Goal: Task Accomplishment & Management: Complete application form

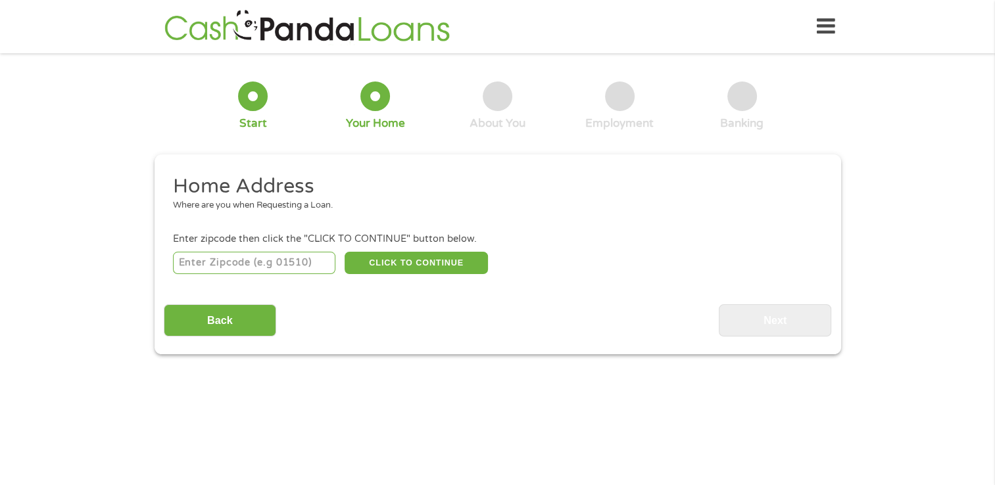
click at [258, 262] on input "number" at bounding box center [254, 263] width 162 height 22
type input "77868"
select select "[US_STATE]"
click at [412, 268] on button "CLICK TO CONTINUE" at bounding box center [416, 263] width 143 height 22
type input "77868"
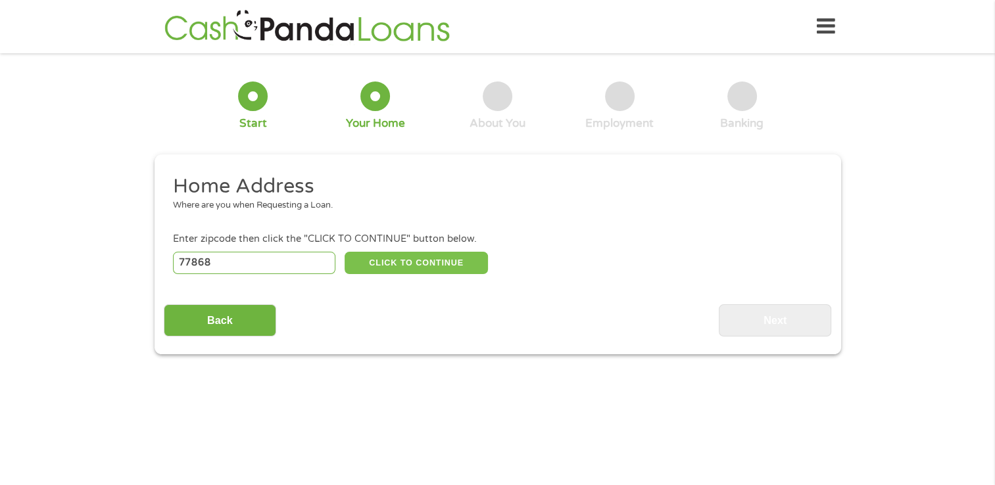
type input "Navasota"
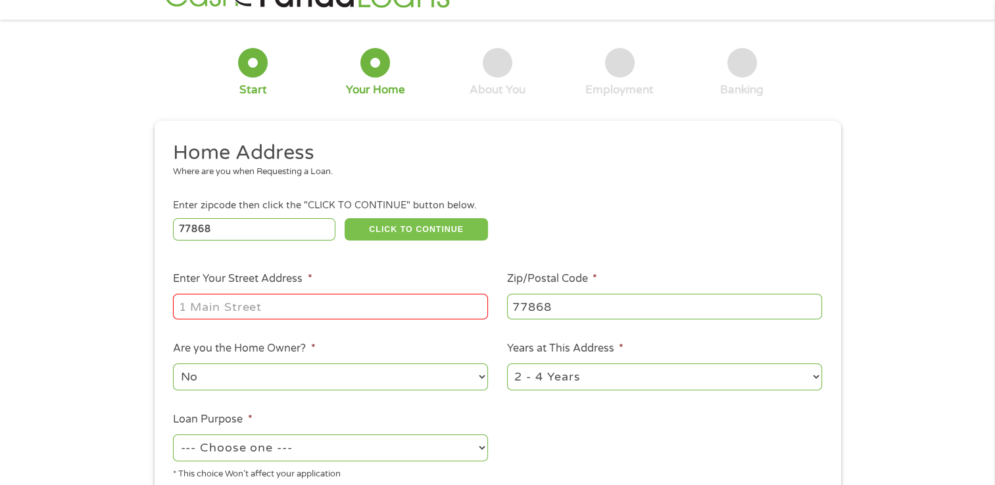
scroll to position [66, 0]
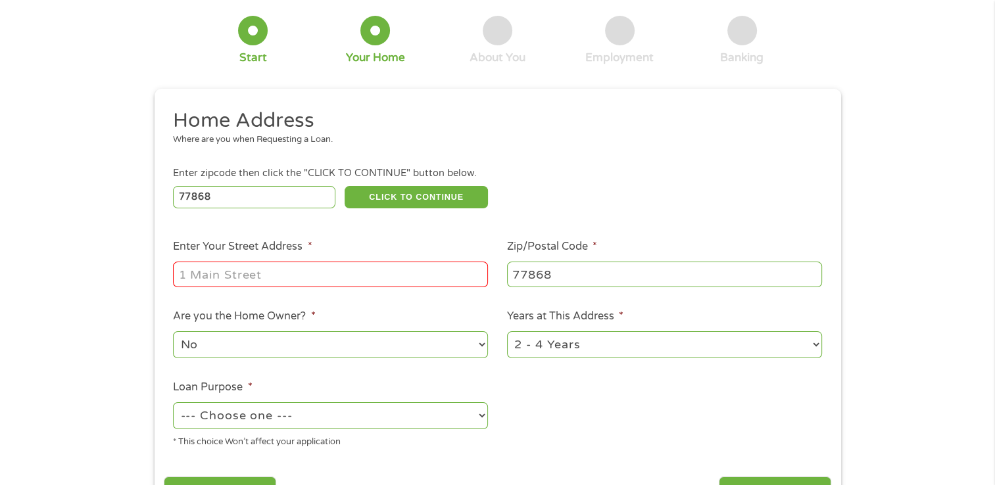
click at [291, 272] on input "Enter Your Street Address *" at bounding box center [330, 274] width 315 height 25
drag, startPoint x: 483, startPoint y: 278, endPoint x: 412, endPoint y: 280, distance: 71.0
click at [412, 280] on input "9882 County Rd 413, Navasota, TX 77868, USA" at bounding box center [330, 274] width 315 height 25
drag, startPoint x: 468, startPoint y: 275, endPoint x: 332, endPoint y: 283, distance: 136.3
click at [332, 283] on input "9882 County Rd 413, Na868, USAvasota, TX 77" at bounding box center [330, 274] width 315 height 25
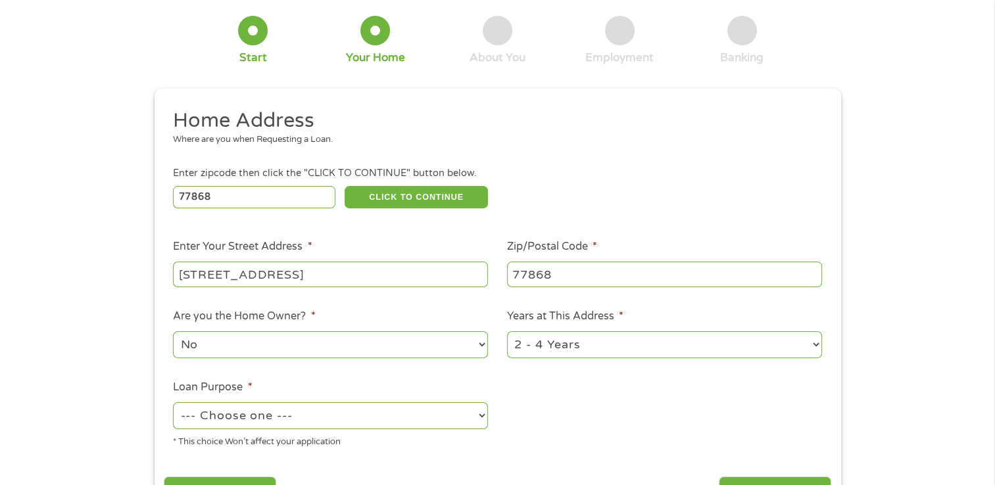
drag, startPoint x: 345, startPoint y: 275, endPoint x: 308, endPoint y: 279, distance: 37.0
click at [308, 279] on input "9882 County Rd 413, Na7" at bounding box center [330, 274] width 315 height 25
type input "9882 County Rd 413"
click at [682, 398] on ul "Home Address Where are you when Requesting a Loan. Enter zipcode then click the…" at bounding box center [497, 283] width 667 height 351
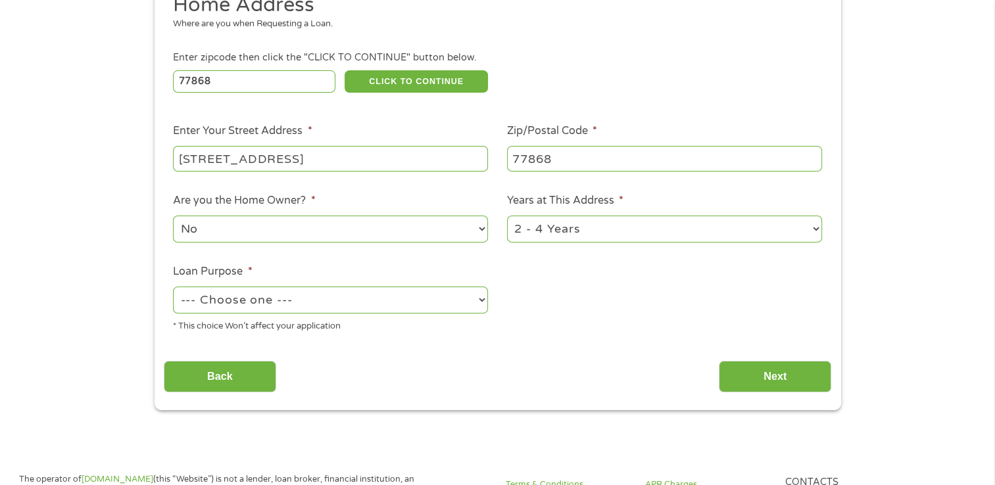
scroll to position [197, 0]
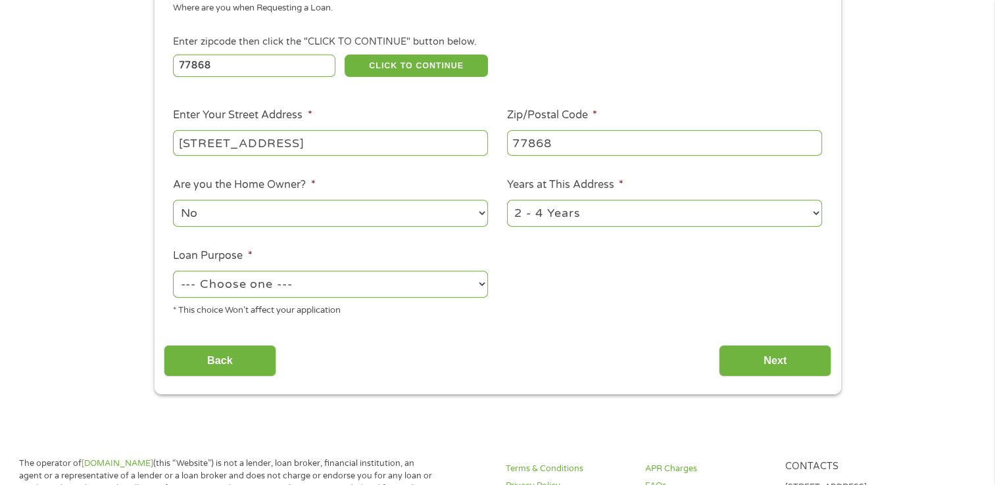
click at [222, 217] on select "No Yes" at bounding box center [330, 213] width 315 height 27
select select "yes"
click at [173, 201] on select "No Yes" at bounding box center [330, 213] width 315 height 27
click at [626, 212] on select "1 Year or less 1 - 2 Years 2 - 4 Years Over 4 Years" at bounding box center [664, 213] width 315 height 27
select select "60months"
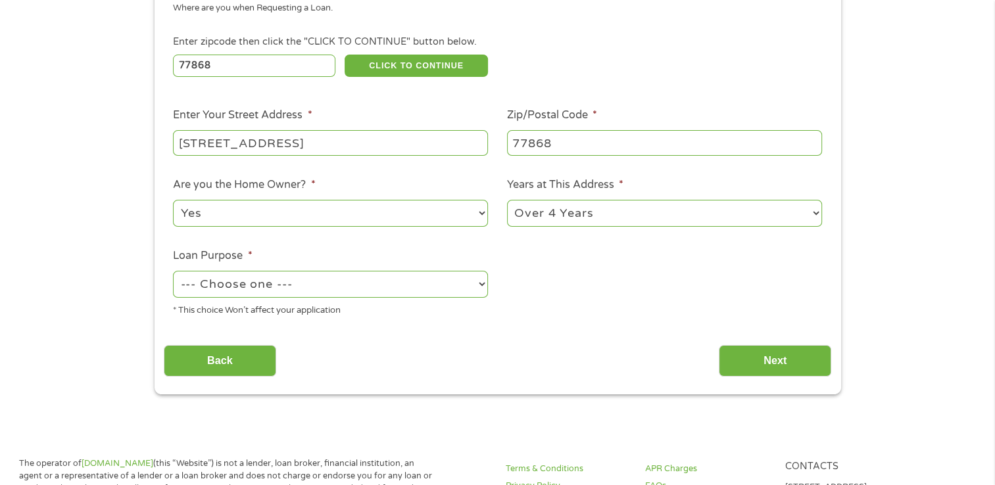
click at [507, 201] on select "1 Year or less 1 - 2 Years 2 - 4 Years Over 4 Years" at bounding box center [664, 213] width 315 height 27
click at [308, 283] on select "--- Choose one --- Pay Bills Debt Consolidation Home Improvement Major Purchase…" at bounding box center [330, 284] width 315 height 27
select select "paybills"
click at [173, 272] on select "--- Choose one --- Pay Bills Debt Consolidation Home Improvement Major Purchase…" at bounding box center [330, 284] width 315 height 27
click at [786, 366] on input "Next" at bounding box center [775, 361] width 112 height 32
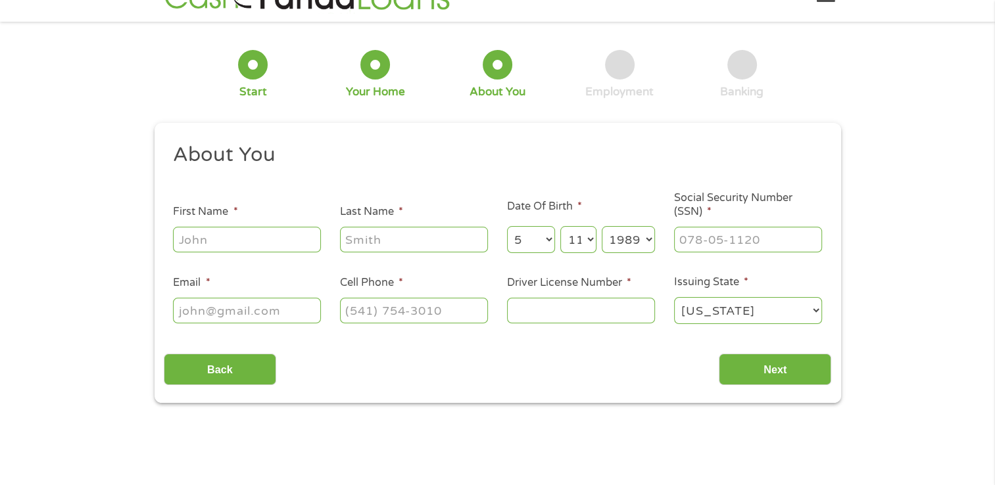
scroll to position [0, 0]
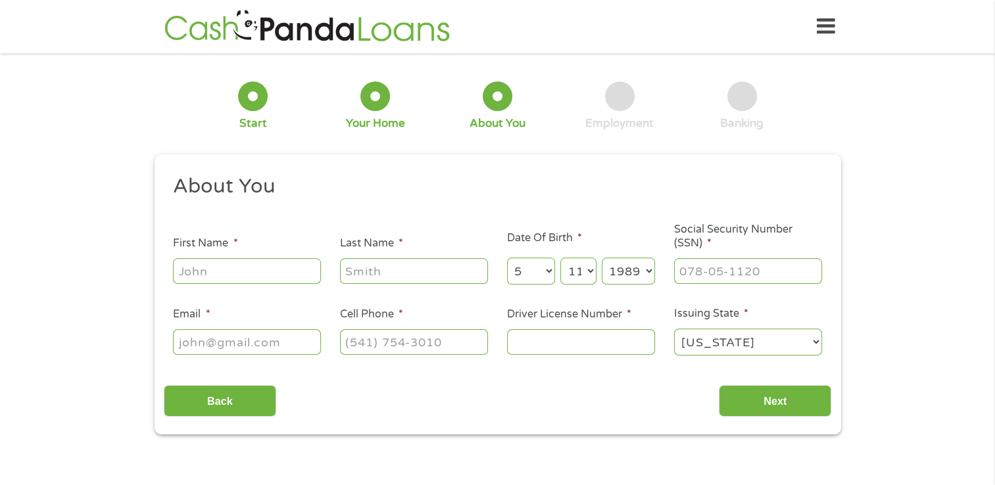
click at [206, 263] on input "First Name *" at bounding box center [247, 270] width 148 height 25
type input "Maegan"
type input "Wells"
type input "mbeauty2347@yahoo.com"
type input "(936) 306-8414"
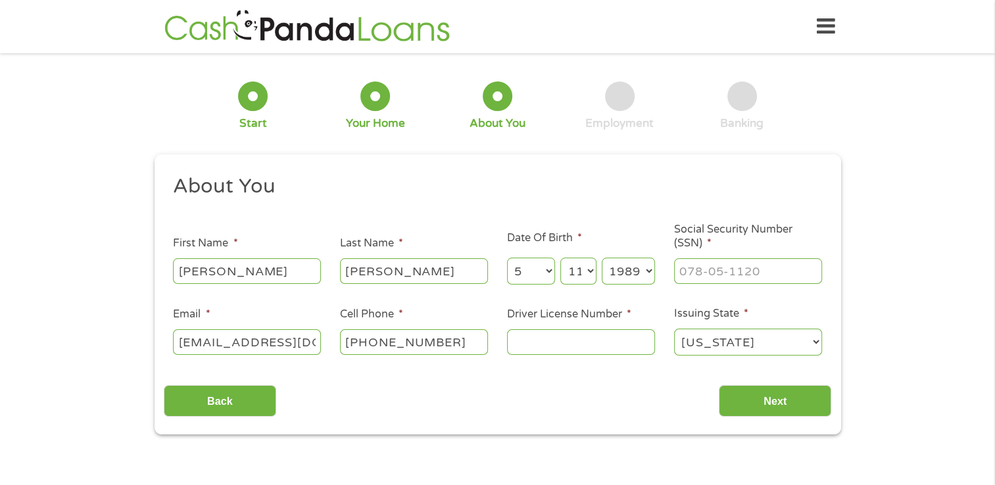
click at [573, 335] on input "Driver License Number *" at bounding box center [581, 341] width 148 height 25
type input "24148960"
click at [690, 269] on input "___-__-____" at bounding box center [748, 270] width 148 height 25
type input "637-30-6814"
click at [778, 403] on input "Next" at bounding box center [775, 401] width 112 height 32
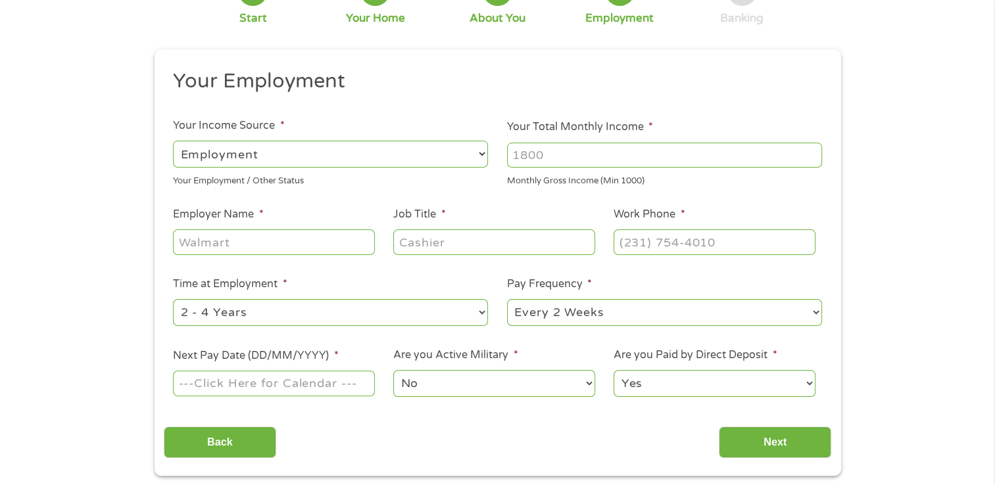
scroll to position [66, 0]
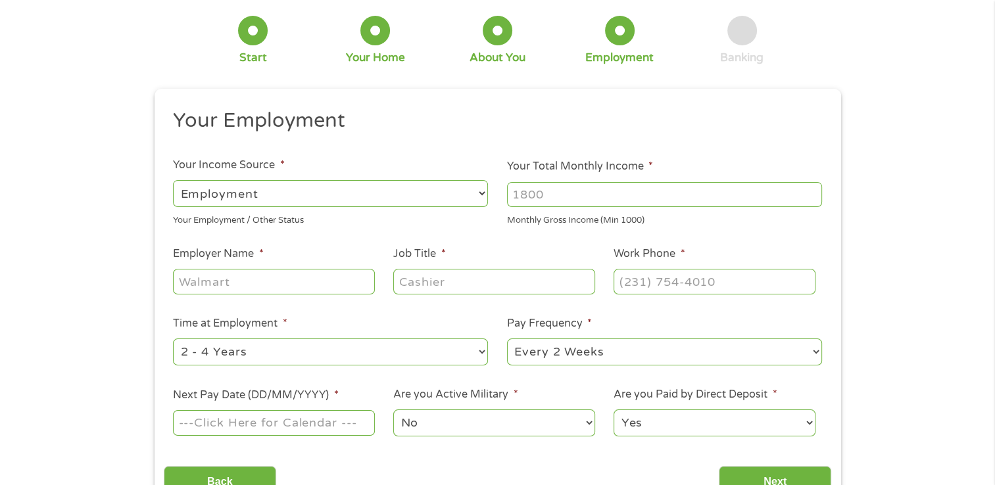
click at [544, 191] on input "Your Total Monthly Income *" at bounding box center [664, 194] width 315 height 25
type input "3400"
click at [270, 288] on input "Employer Name *" at bounding box center [273, 281] width 201 height 25
type input "SAI POWER SYSTEMS INC"
click at [455, 277] on input "Job Title *" at bounding box center [493, 281] width 201 height 25
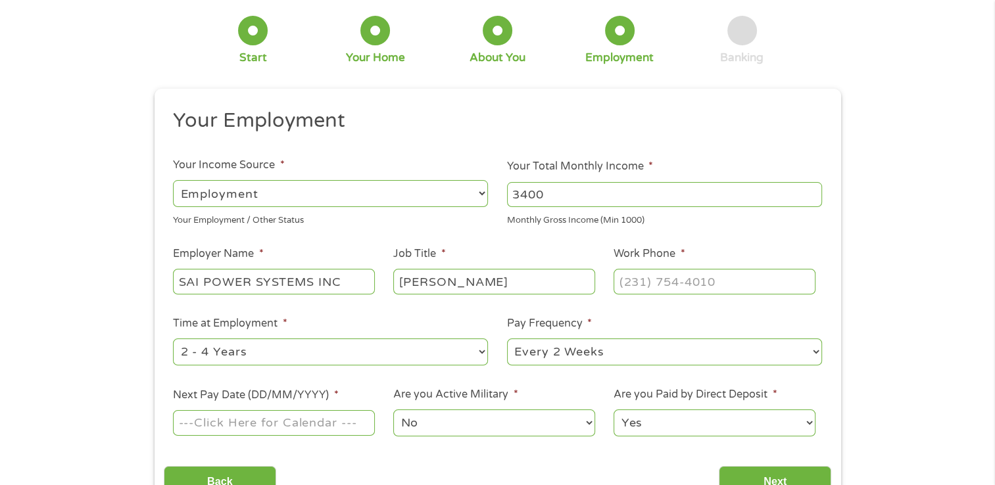
type input "WIREMAN"
click at [681, 286] on input "(___) ___-____" at bounding box center [713, 281] width 201 height 25
type input "(281) 516-3130"
click at [276, 356] on select "--- Choose one --- 1 Year or less 1 - 2 Years 2 - 4 Years Over 4 Years" at bounding box center [330, 352] width 315 height 27
select select "24months"
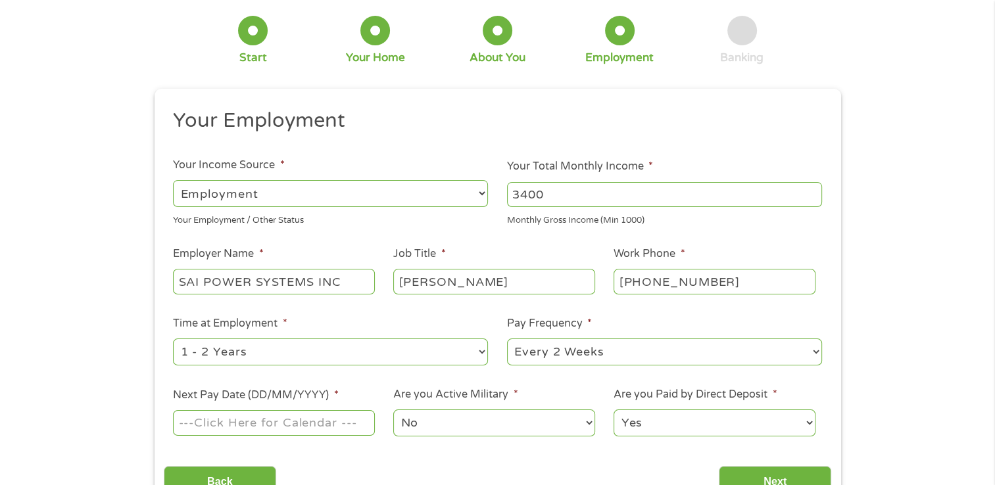
click at [173, 339] on select "--- Choose one --- 1 Year or less 1 - 2 Years 2 - 4 Years Over 4 Years" at bounding box center [330, 352] width 315 height 27
click at [591, 355] on select "--- Choose one --- Every 2 Weeks Every Week Monthly Semi-Monthly" at bounding box center [664, 352] width 315 height 27
click at [507, 339] on select "--- Choose one --- Every 2 Weeks Every Week Monthly Semi-Monthly" at bounding box center [664, 352] width 315 height 27
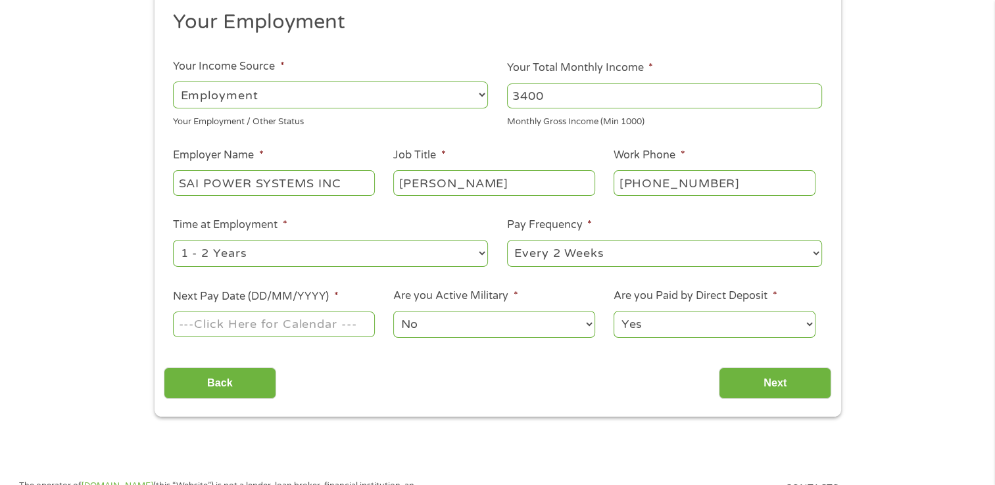
scroll to position [197, 0]
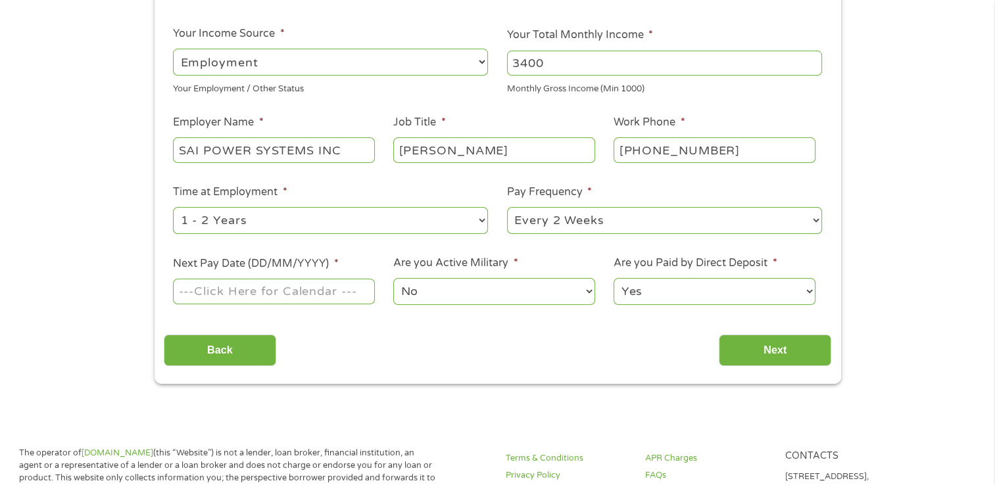
click at [280, 295] on input "Next Pay Date (DD/MM/YYYY) *" at bounding box center [273, 291] width 201 height 25
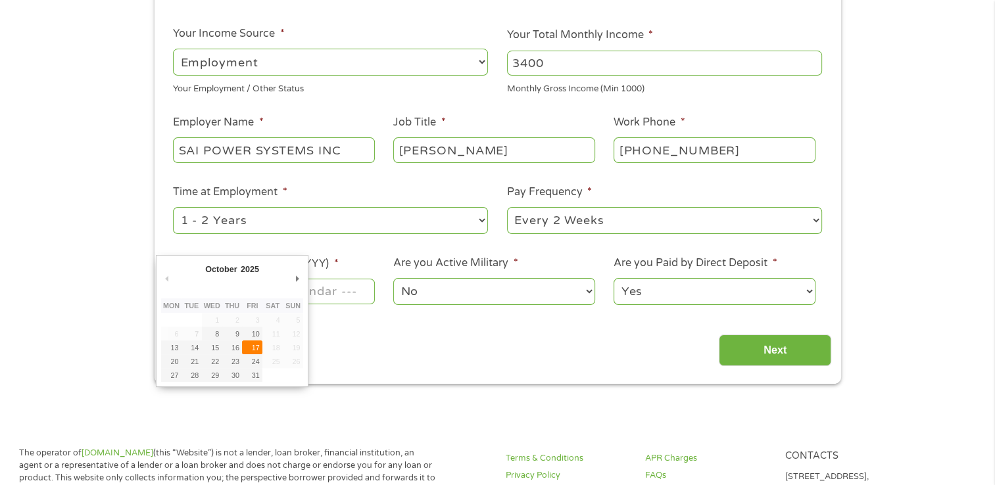
type input "17/10/2025"
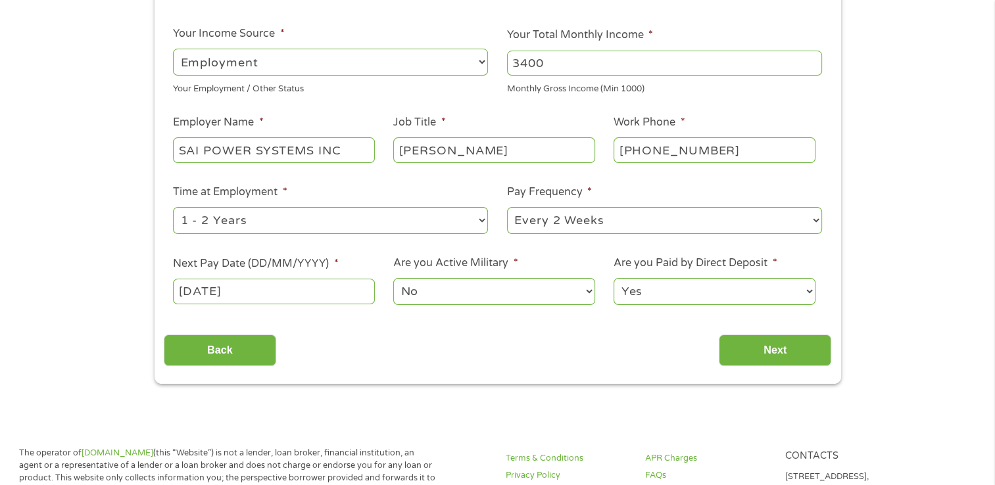
click at [475, 297] on select "No Yes" at bounding box center [493, 291] width 201 height 27
click at [393, 279] on select "No Yes" at bounding box center [493, 291] width 201 height 27
click at [763, 350] on input "Next" at bounding box center [775, 351] width 112 height 32
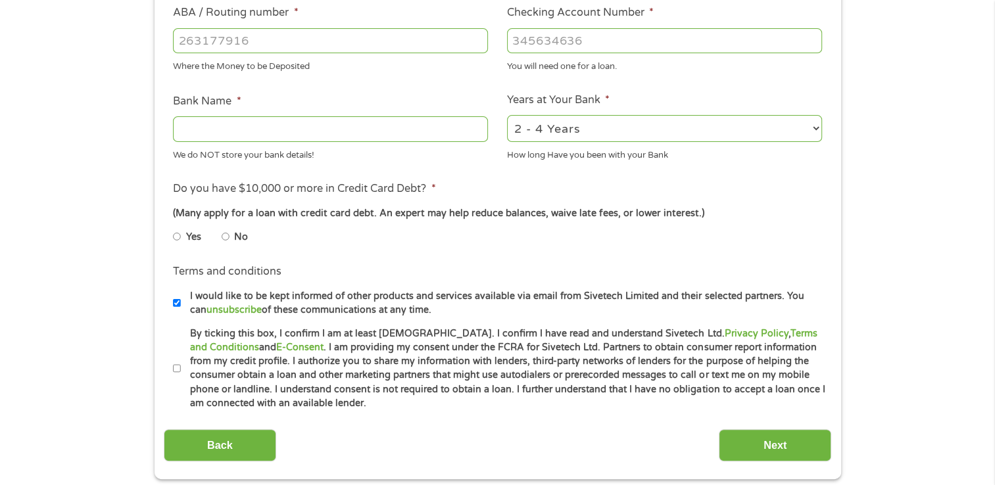
scroll to position [394, 0]
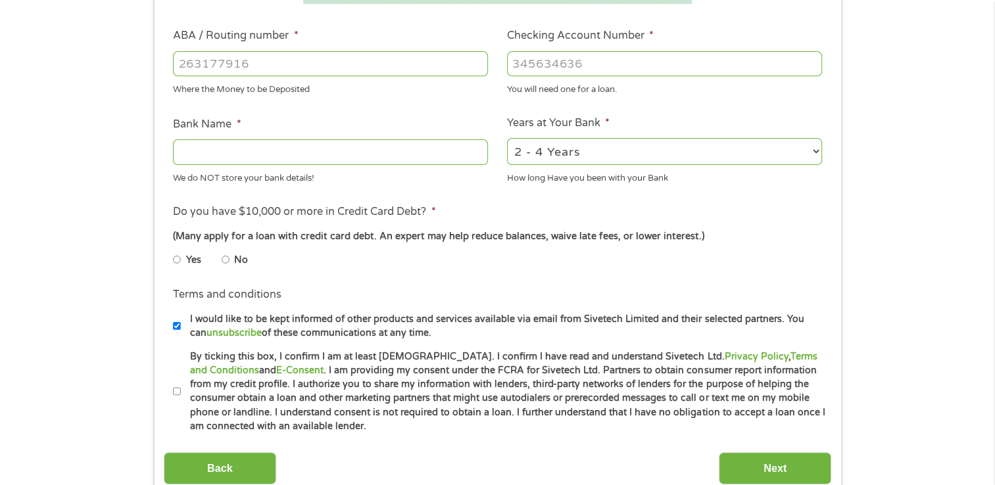
click at [208, 70] on input "ABA / Routing number *" at bounding box center [330, 63] width 315 height 25
type input "111900659"
type input "WELLS FARGO BANK"
type input "111900659"
click at [585, 70] on input "Checking Account Number *" at bounding box center [664, 63] width 315 height 25
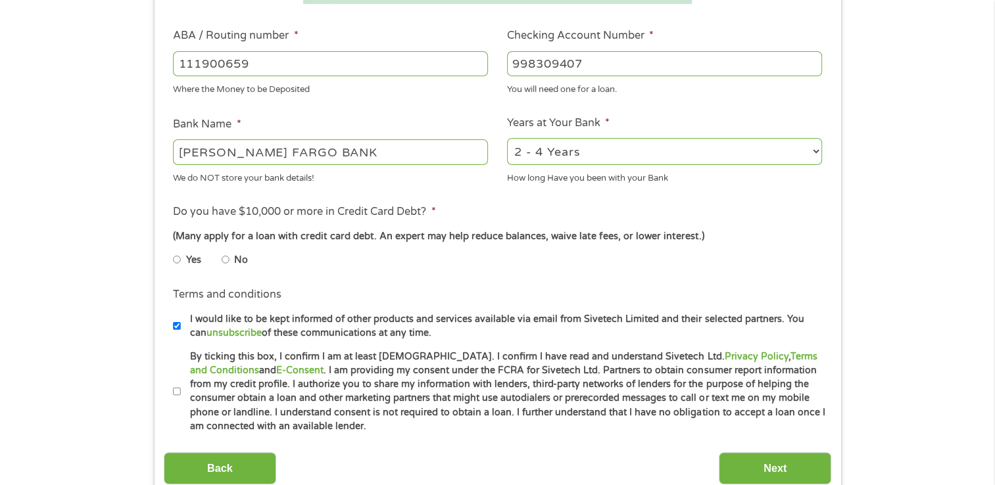
click at [602, 60] on input "998309407" at bounding box center [664, 63] width 315 height 25
type input "9983029407"
click at [228, 262] on input "No" at bounding box center [226, 259] width 8 height 21
radio input "true"
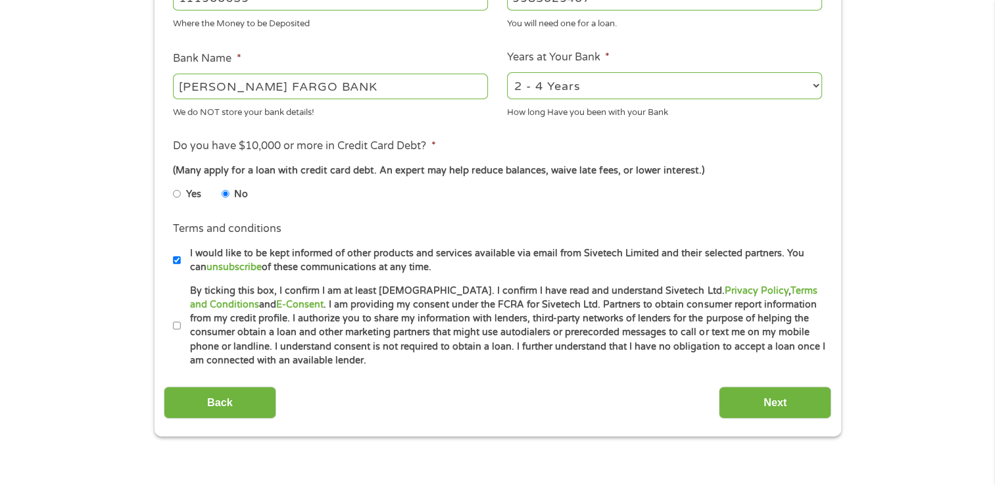
click at [175, 262] on input "I would like to be kept informed of other products and services available via e…" at bounding box center [177, 260] width 8 height 21
checkbox input "false"
click at [773, 405] on input "Next" at bounding box center [775, 403] width 112 height 32
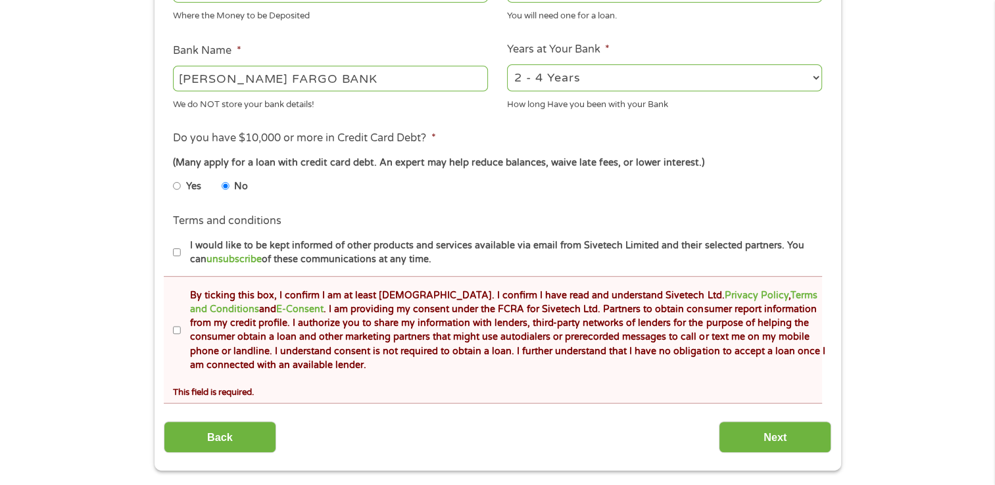
scroll to position [526, 0]
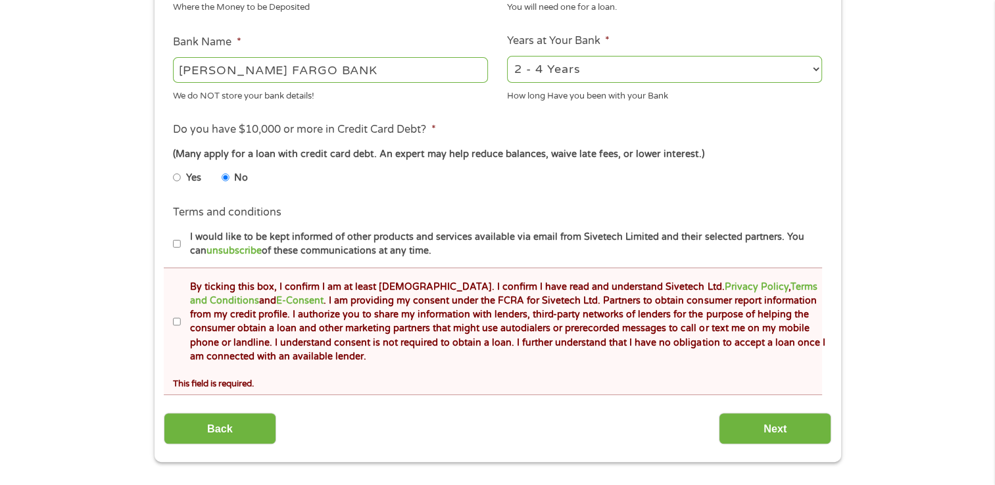
click at [183, 324] on label "By ticking this box, I confirm I am at least 18 years old. I confirm I have rea…" at bounding box center [503, 322] width 645 height 84
click at [181, 324] on input "By ticking this box, I confirm I am at least 18 years old. I confirm I have rea…" at bounding box center [177, 322] width 8 height 21
checkbox input "true"
click at [786, 419] on input "Next" at bounding box center [775, 429] width 112 height 32
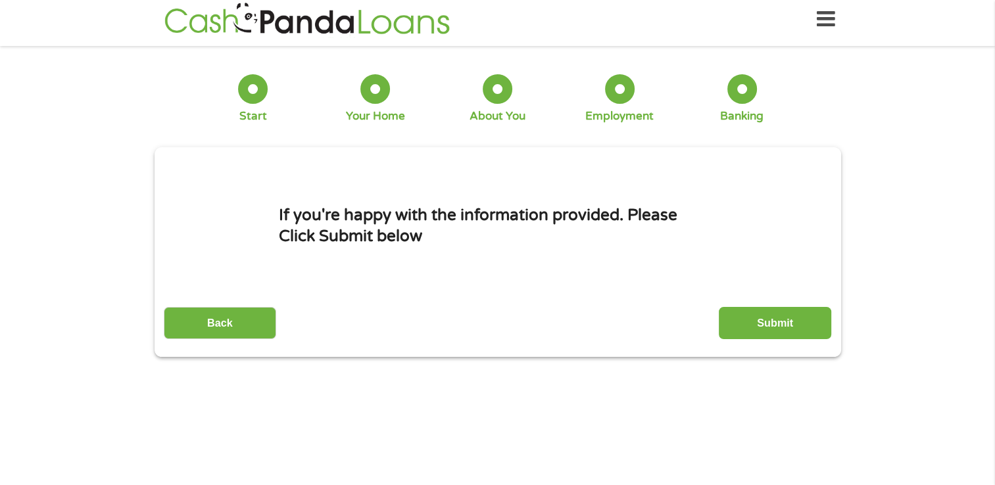
scroll to position [0, 0]
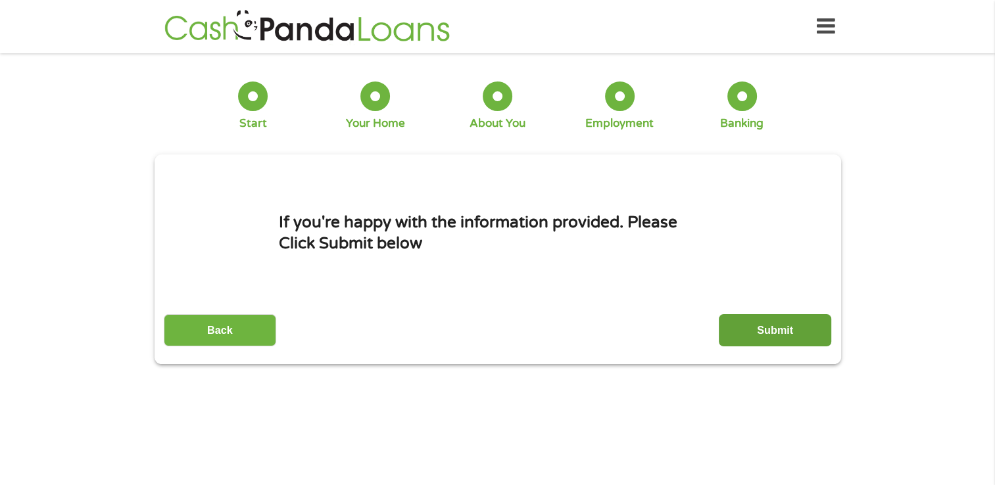
click at [774, 335] on input "Submit" at bounding box center [775, 330] width 112 height 32
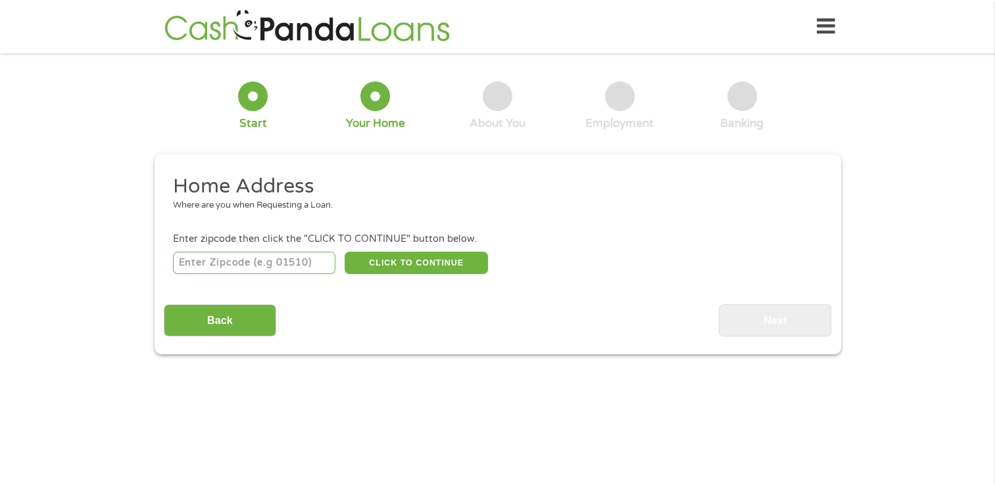
click at [233, 262] on input "number" at bounding box center [254, 263] width 162 height 22
type input "77868"
click at [376, 262] on button "CLICK TO CONTINUE" at bounding box center [416, 263] width 143 height 22
type input "77868"
type input "Navasota"
